Goal: Transaction & Acquisition: Purchase product/service

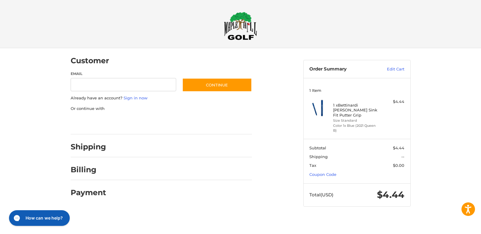
click at [102, 149] on h2 "Shipping" at bounding box center [88, 146] width 35 height 9
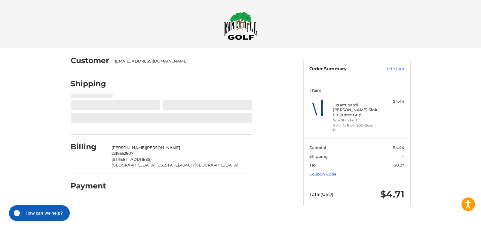
select select "**"
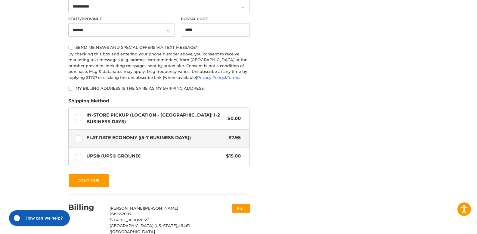
scroll to position [298, 0]
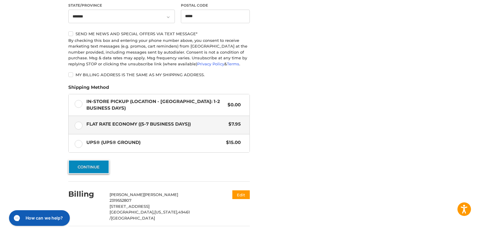
click at [86, 165] on button "Continue" at bounding box center [88, 167] width 41 height 14
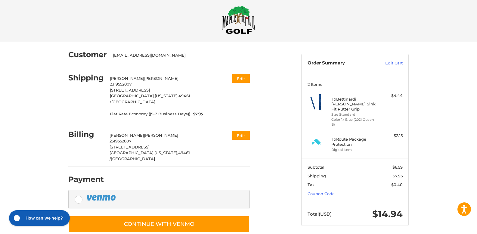
scroll to position [6, 0]
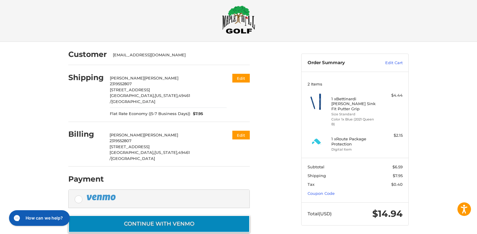
click at [156, 216] on button "Continue with Venmo" at bounding box center [158, 223] width 181 height 17
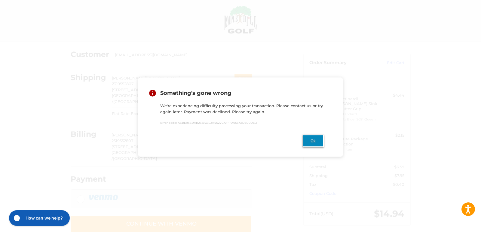
click at [312, 142] on button "Ok" at bounding box center [313, 140] width 21 height 12
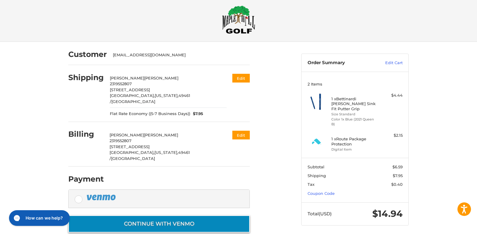
click at [227, 215] on button "Continue with Venmo" at bounding box center [158, 223] width 181 height 17
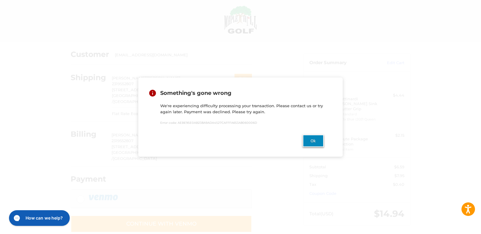
click at [317, 142] on button "Ok" at bounding box center [313, 140] width 21 height 12
